Goal: Obtain resource: Download file/media

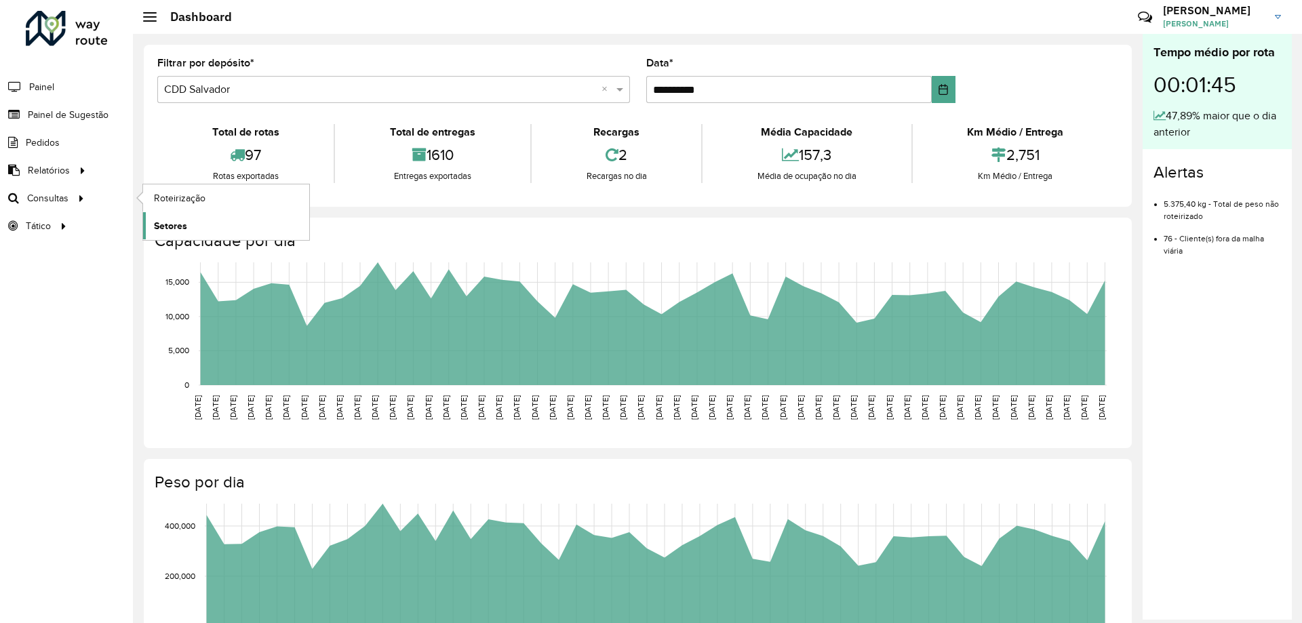
click at [190, 222] on link "Setores" at bounding box center [226, 225] width 166 height 27
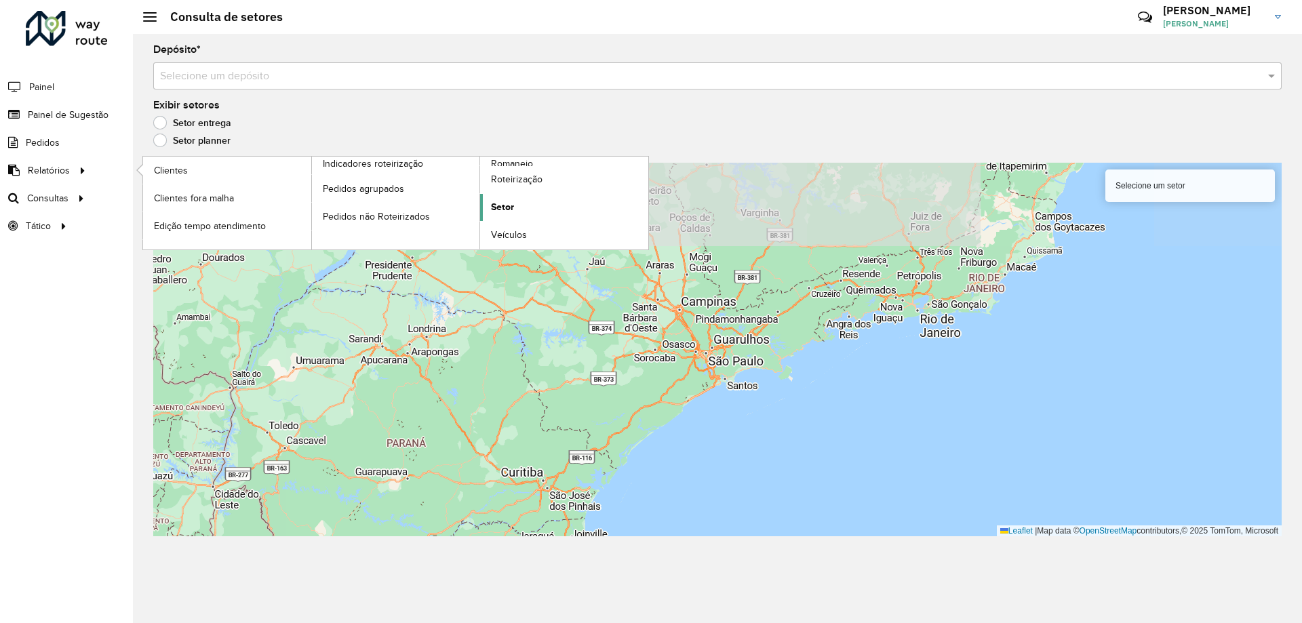
click at [502, 212] on span "Setor" at bounding box center [502, 207] width 23 height 14
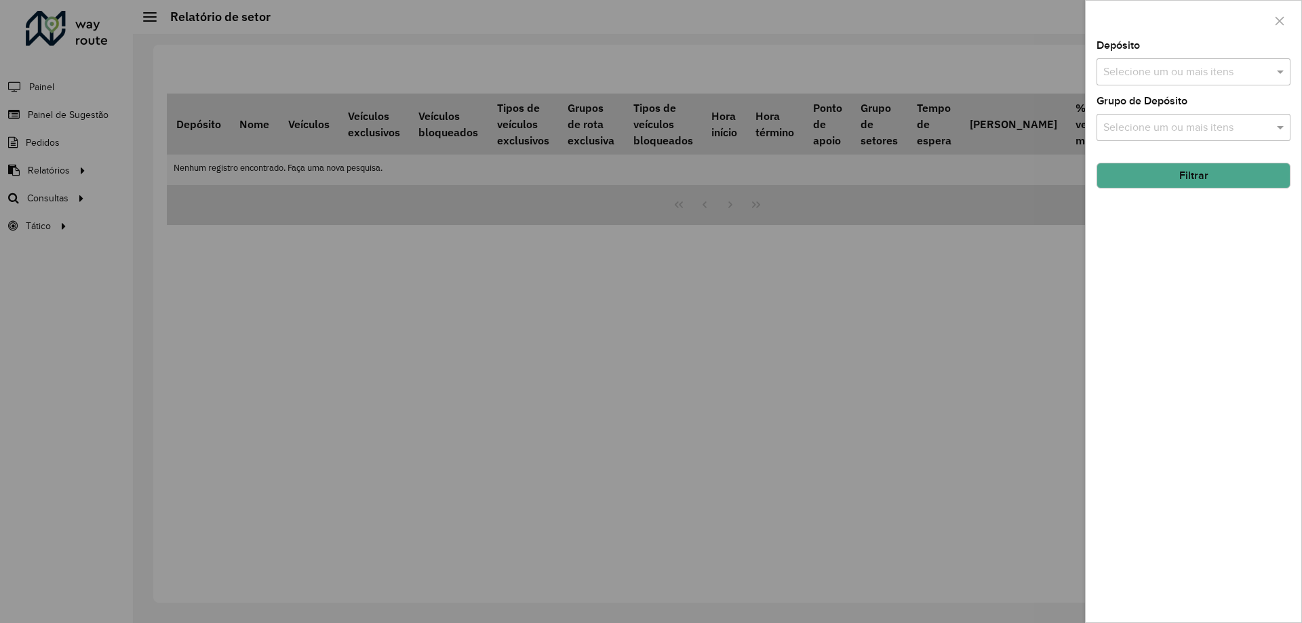
click at [1169, 70] on input "text" at bounding box center [1187, 72] width 174 height 16
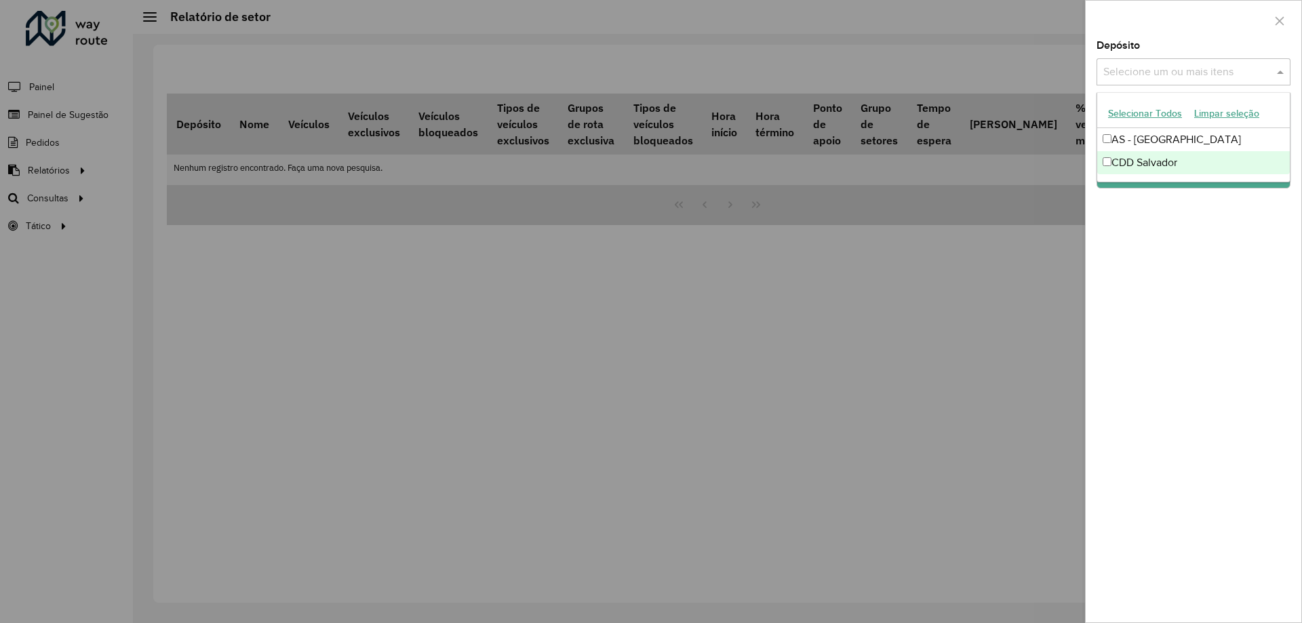
click at [1127, 158] on div "CDD Salvador" at bounding box center [1193, 162] width 193 height 23
click at [1201, 268] on div "Depósito Selecione um ou mais itens CDD Salvador × × Grupo de Depósito Selecion…" at bounding box center [1194, 332] width 216 height 582
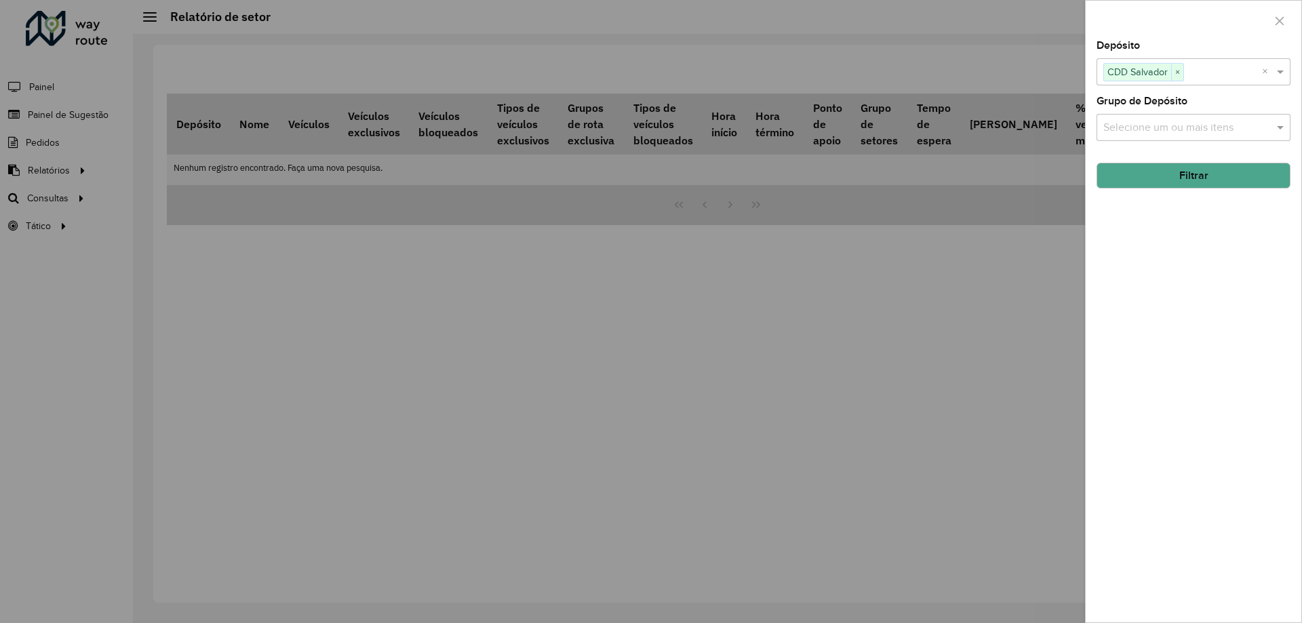
click at [1169, 167] on button "Filtrar" at bounding box center [1194, 176] width 194 height 26
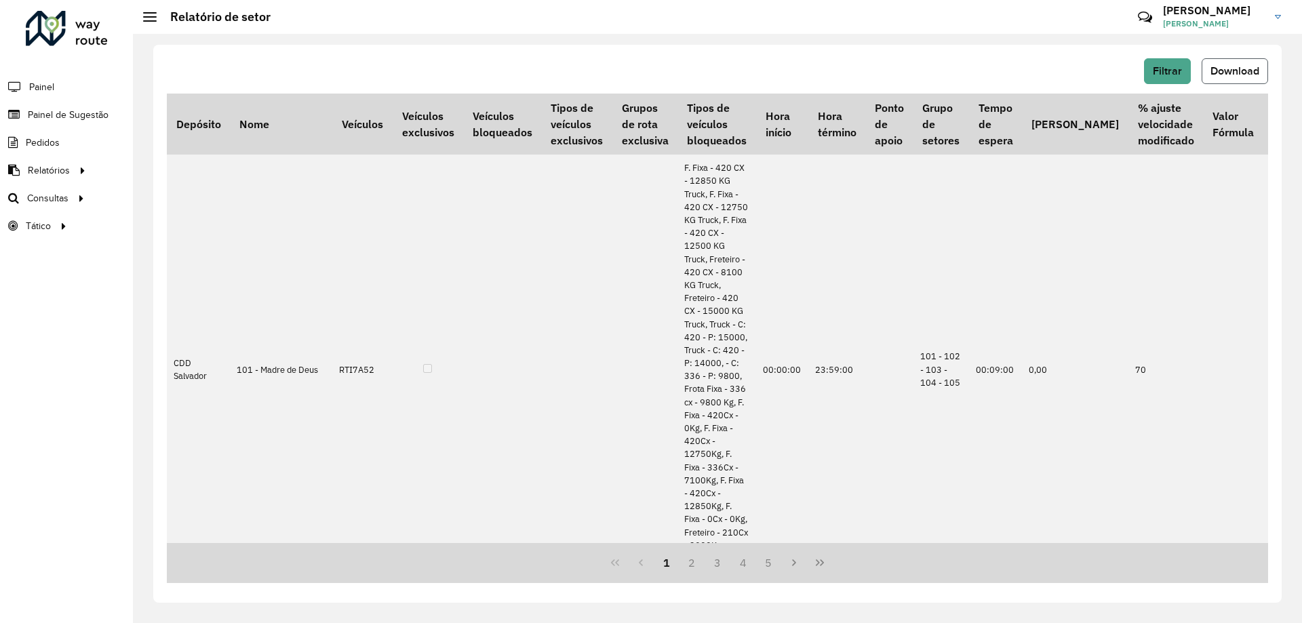
click at [1228, 73] on span "Download" at bounding box center [1235, 71] width 49 height 12
click at [58, 115] on span "Painel de Sugestão" at bounding box center [70, 115] width 85 height 14
